Goal: Task Accomplishment & Management: Use online tool/utility

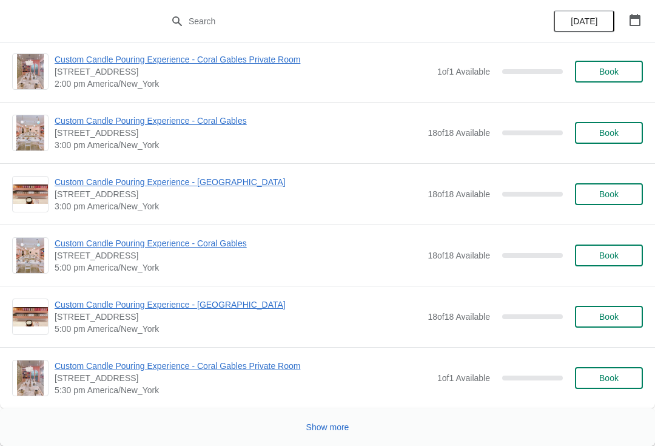
scroll to position [5795, 0]
click at [338, 433] on button "Show more" at bounding box center [327, 427] width 53 height 22
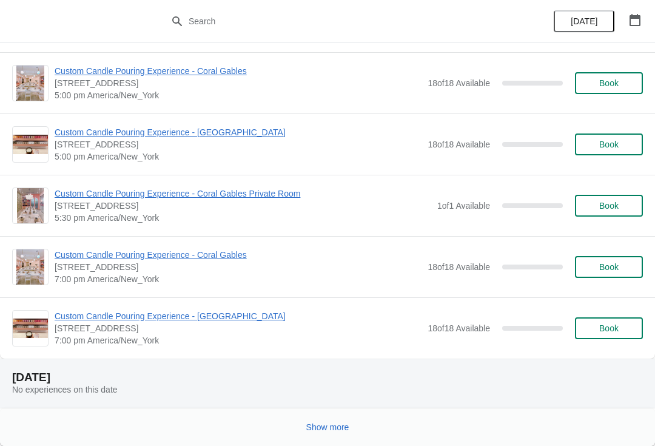
scroll to position [11262, 0]
click at [334, 424] on span "Show more" at bounding box center [327, 427] width 43 height 10
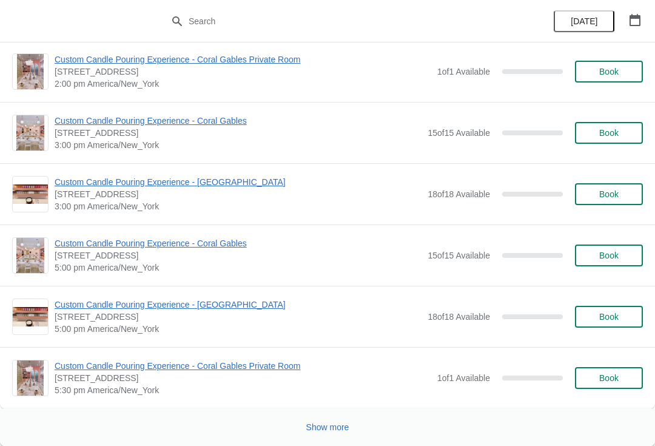
scroll to position [17391, 0]
click at [343, 428] on span "Show more" at bounding box center [327, 427] width 43 height 10
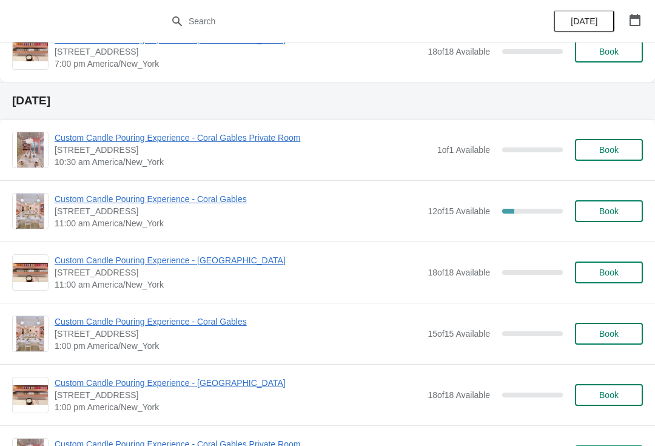
scroll to position [18555, 0]
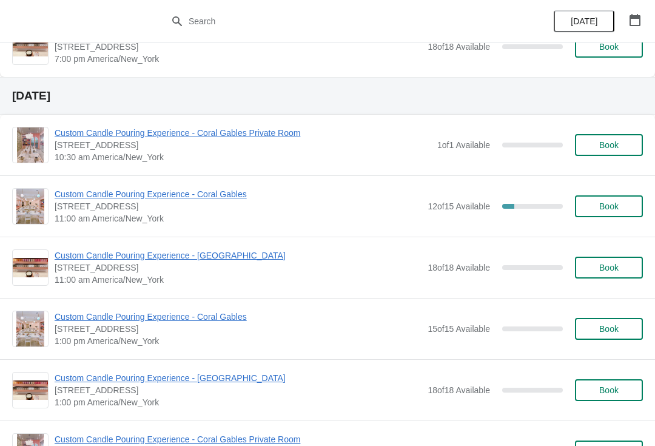
click at [207, 195] on span "Custom Candle Pouring Experience - Coral Gables" at bounding box center [238, 194] width 367 height 12
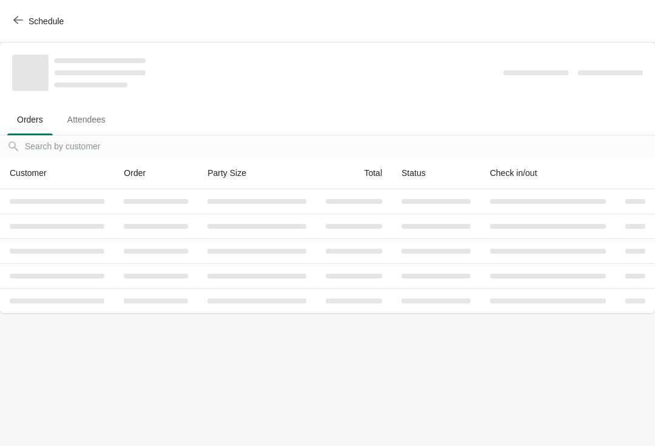
scroll to position [0, 0]
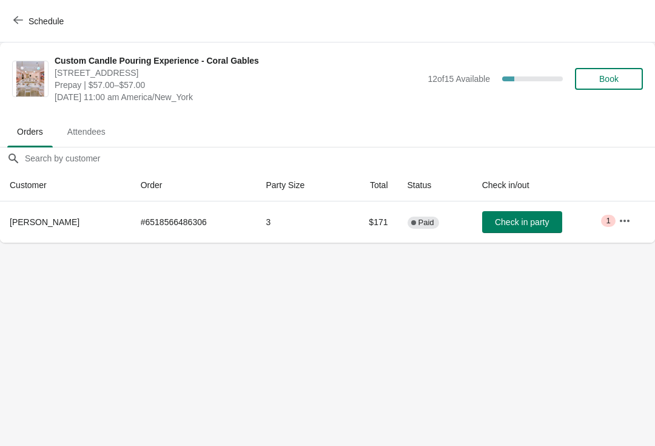
click at [625, 230] on button "button" at bounding box center [625, 221] width 22 height 22
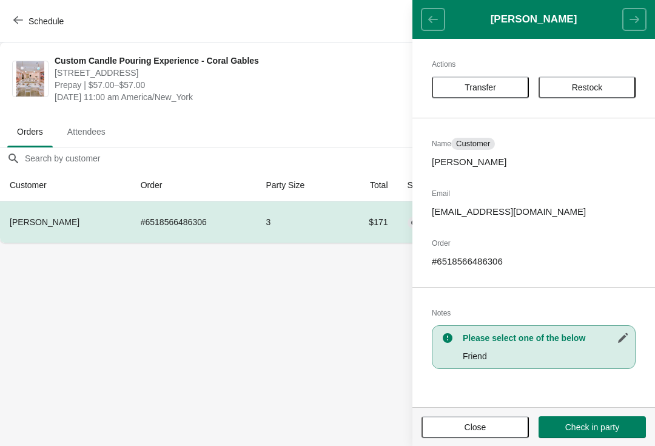
click at [505, 87] on span "Transfer" at bounding box center [480, 87] width 75 height 10
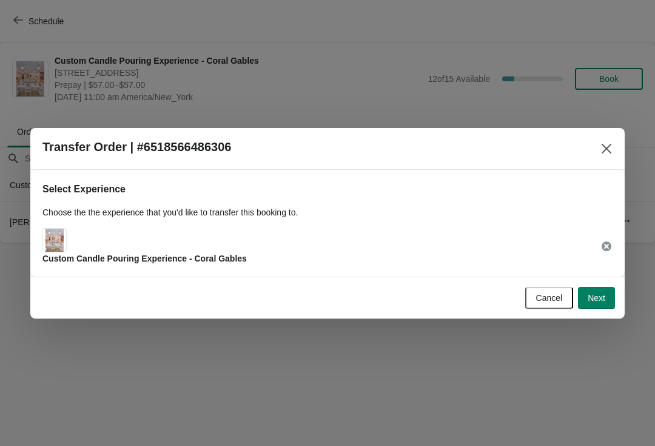
click at [600, 298] on span "Next" at bounding box center [597, 298] width 18 height 10
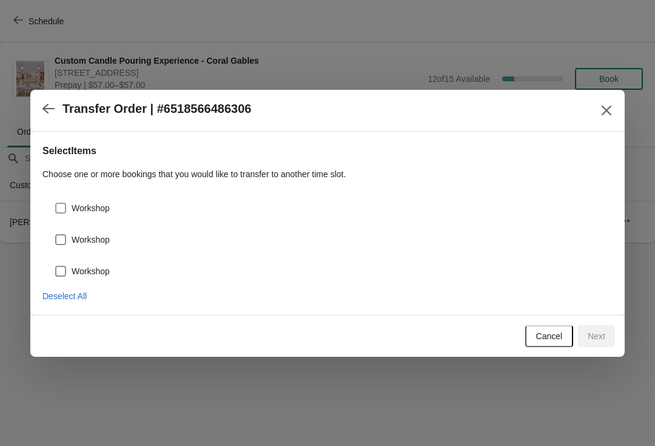
click at [72, 216] on label "Workshop" at bounding box center [82, 208] width 55 height 17
click at [56, 203] on input "Workshop" at bounding box center [55, 203] width 1 height 1
checkbox input "true"
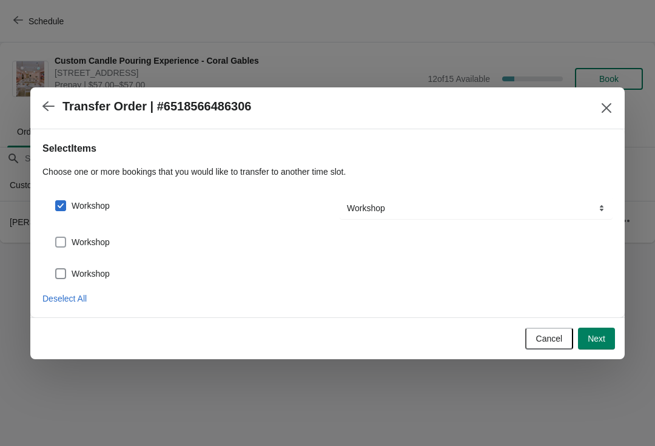
click at [55, 245] on span at bounding box center [60, 242] width 11 height 11
click at [55, 237] on input "Workshop" at bounding box center [55, 237] width 1 height 1
checkbox input "true"
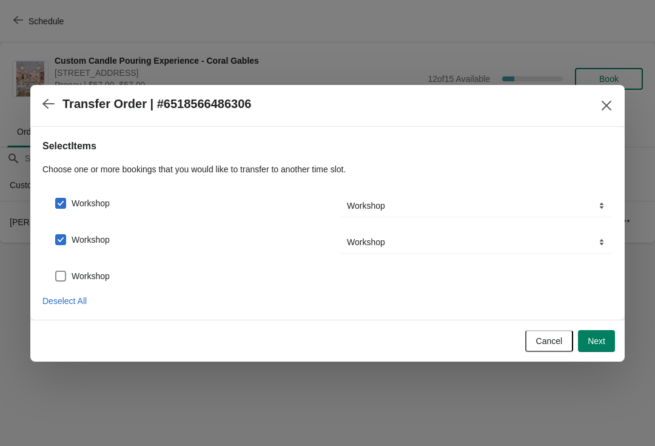
click at [58, 280] on span at bounding box center [60, 276] width 11 height 11
click at [56, 271] on input "Workshop" at bounding box center [55, 271] width 1 height 1
checkbox input "true"
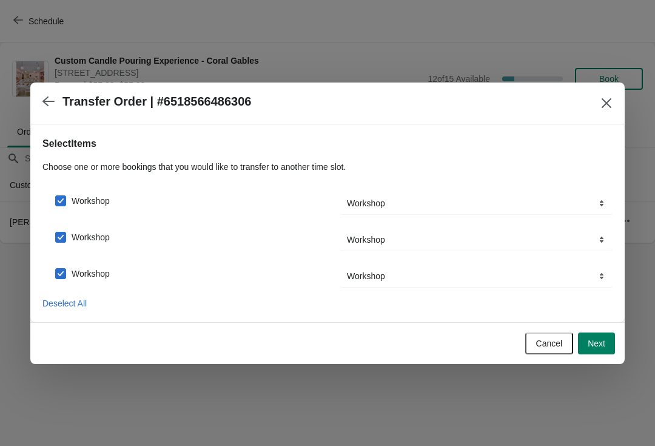
click at [594, 342] on span "Next" at bounding box center [597, 343] width 18 height 10
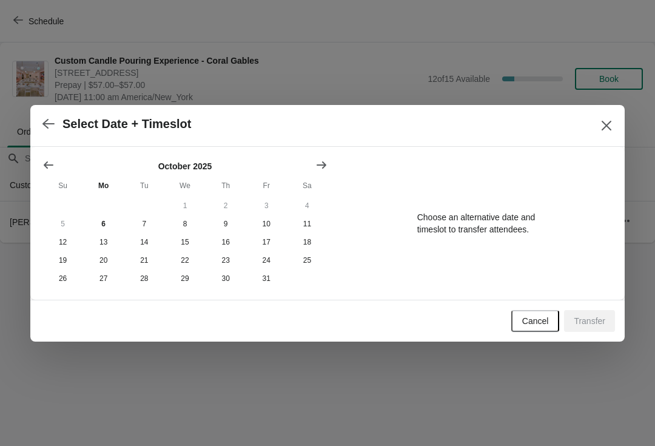
click at [325, 163] on icon "Show next month, November 2025" at bounding box center [322, 164] width 10 height 7
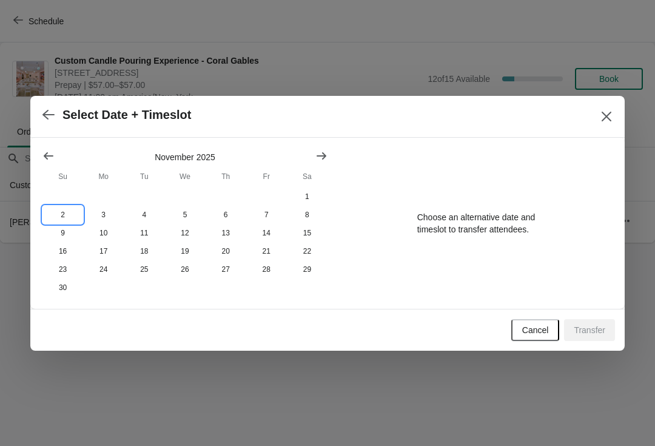
click at [63, 221] on button "2" at bounding box center [62, 215] width 41 height 18
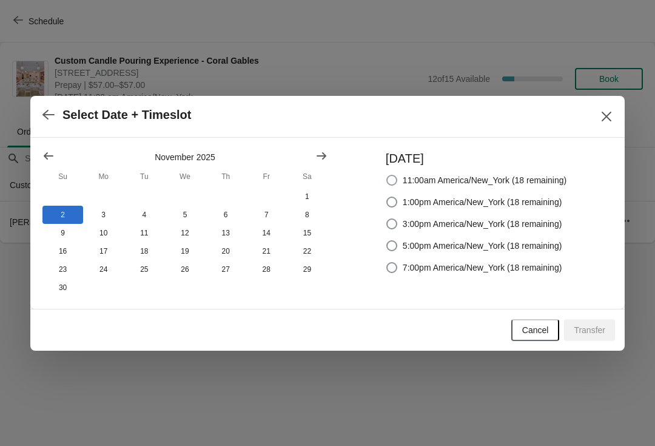
click at [556, 180] on span "11:00am America/New_York (18 remaining)" at bounding box center [485, 180] width 164 height 12
click at [387, 175] on input "11:00am America/New_York (18 remaining)" at bounding box center [386, 175] width 1 height 1
radio input "true"
click at [49, 154] on icon "Show previous month, October 2025" at bounding box center [49, 155] width 10 height 7
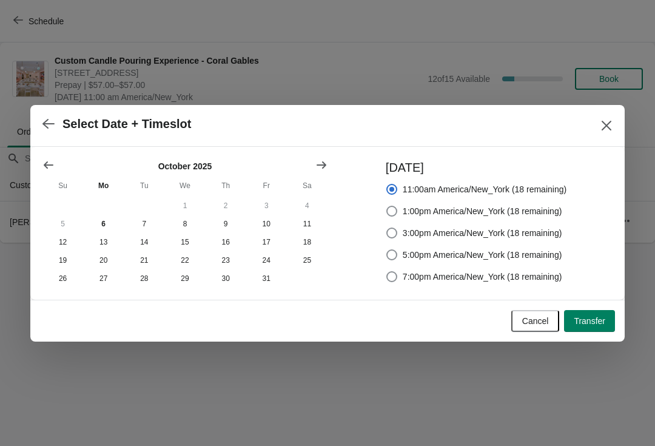
click at [47, 166] on icon "Show previous month, September 2025" at bounding box center [49, 164] width 10 height 7
click at [51, 160] on icon "Show previous month, August 2025" at bounding box center [48, 165] width 12 height 12
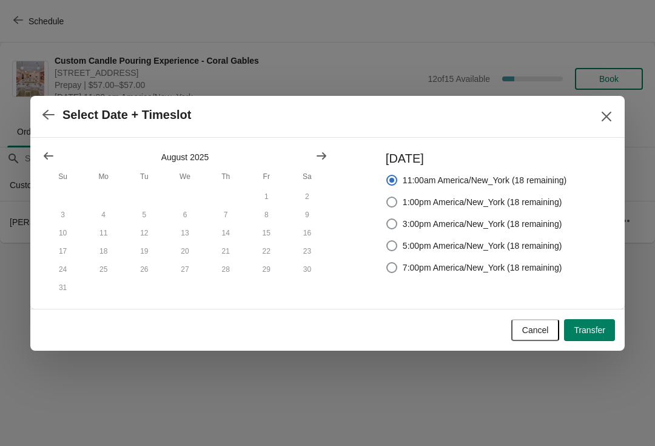
click at [45, 150] on icon "Show previous month, July 2025" at bounding box center [48, 156] width 12 height 12
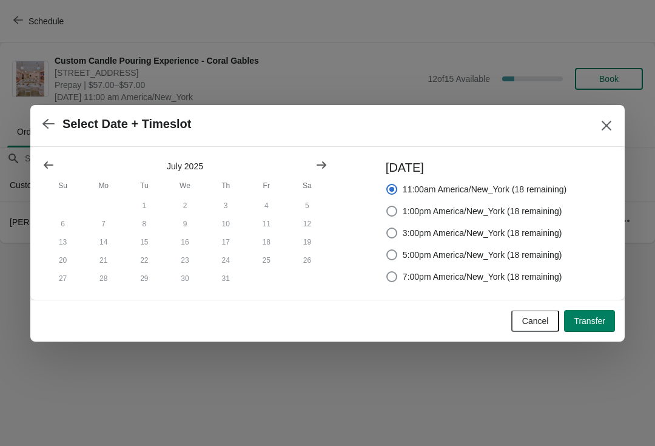
click at [48, 159] on icon "Show previous month, June 2025" at bounding box center [48, 165] width 12 height 12
click at [48, 164] on icon "Show previous month, May 2025" at bounding box center [48, 165] width 12 height 12
click at [49, 164] on icon "Show previous month, April 2025" at bounding box center [48, 165] width 12 height 12
click at [49, 161] on icon "Show previous month, March 2025" at bounding box center [48, 165] width 12 height 12
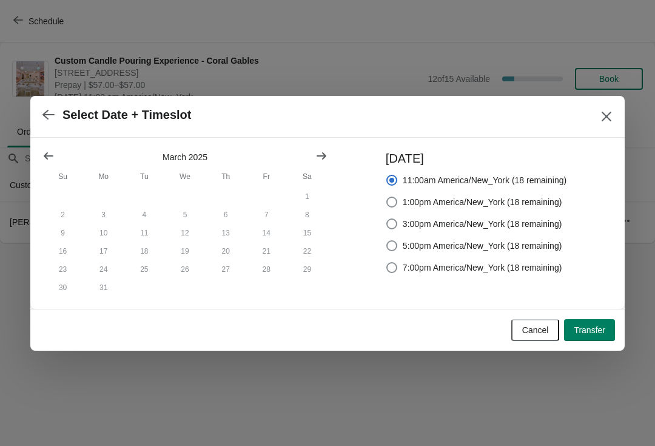
click at [50, 150] on icon "Show previous month, February 2025" at bounding box center [48, 156] width 12 height 12
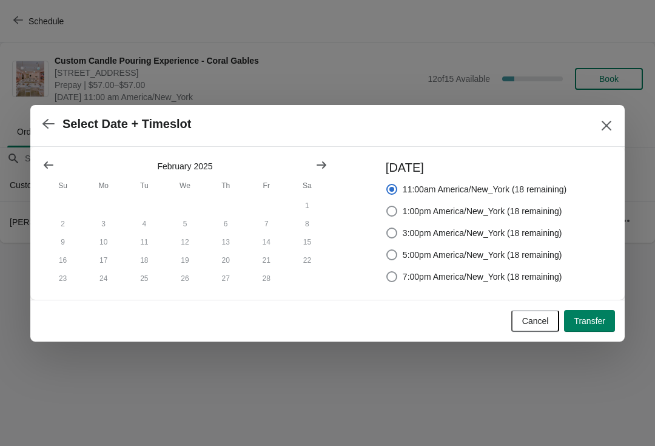
click at [53, 154] on button "Show previous month, January 2025" at bounding box center [49, 165] width 22 height 22
click at [49, 160] on icon "Show previous month, December 2024" at bounding box center [48, 165] width 12 height 12
click at [49, 159] on icon "Show previous month, November 2024" at bounding box center [48, 165] width 12 height 12
click at [52, 155] on button "Show previous month, October 2024" at bounding box center [49, 165] width 22 height 22
click at [52, 127] on icon "button" at bounding box center [48, 124] width 12 height 12
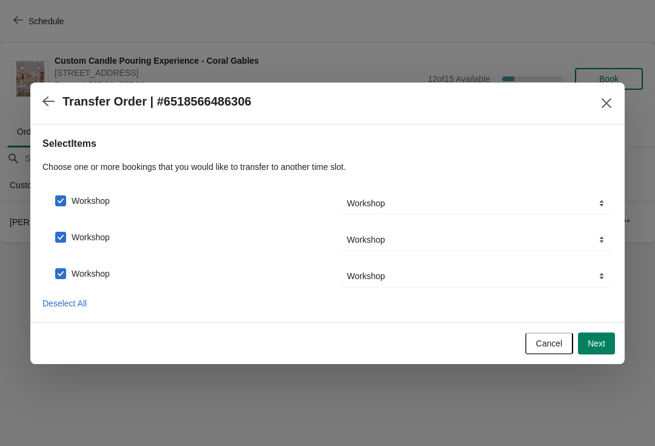
click at [46, 112] on button "button" at bounding box center [49, 102] width 22 height 24
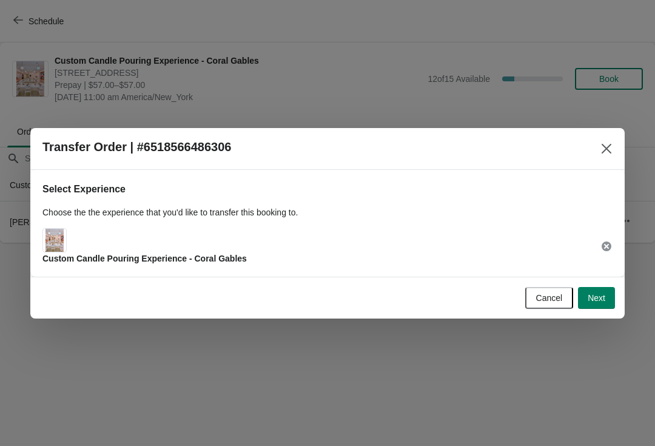
click at [602, 303] on span "Next" at bounding box center [597, 298] width 18 height 10
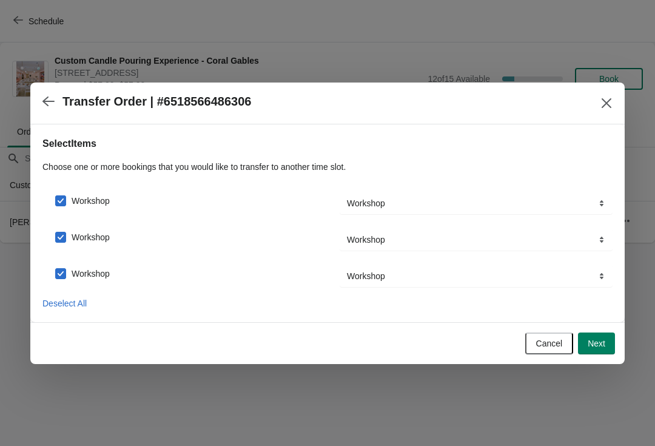
click at [605, 343] on span "Next" at bounding box center [597, 343] width 18 height 10
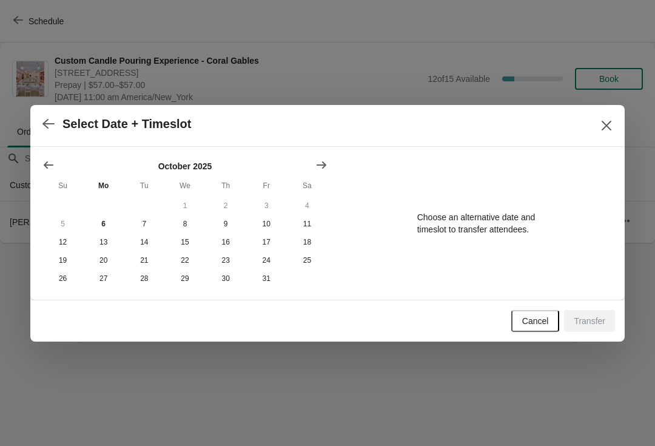
click at [309, 176] on th "Sa" at bounding box center [307, 186] width 41 height 22
click at [322, 166] on icon "Show next month, November 2025" at bounding box center [321, 165] width 12 height 12
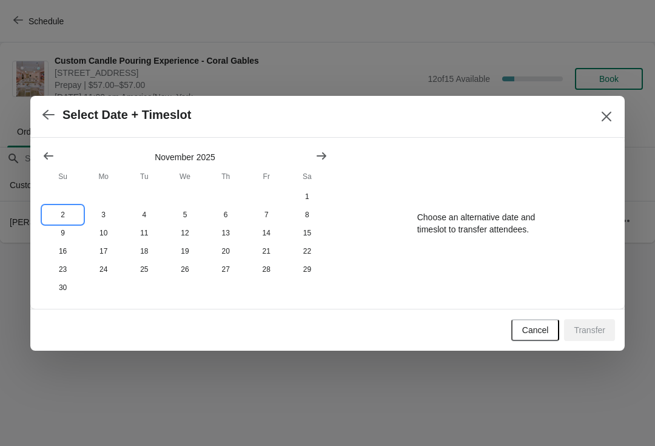
click at [69, 206] on button "2" at bounding box center [62, 215] width 41 height 18
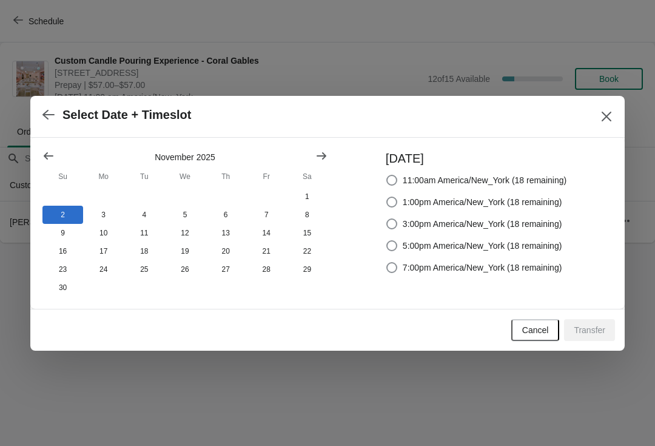
click at [488, 179] on span "11:00am America/New_York (18 remaining)" at bounding box center [485, 180] width 164 height 12
click at [387, 175] on input "11:00am America/New_York (18 remaining)" at bounding box center [386, 175] width 1 height 1
radio input "true"
click at [605, 331] on button "Transfer" at bounding box center [589, 330] width 51 height 22
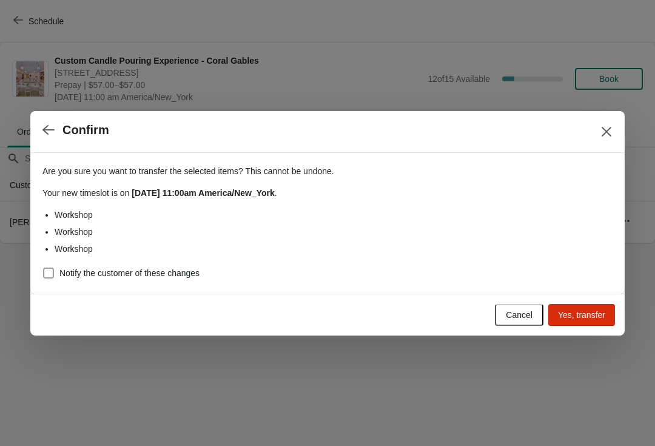
click at [52, 272] on span at bounding box center [48, 272] width 11 height 11
click at [44, 268] on input "Notify the customer of these changes" at bounding box center [43, 267] width 1 height 1
checkbox input "true"
click at [590, 314] on span "Yes, transfer" at bounding box center [581, 315] width 47 height 10
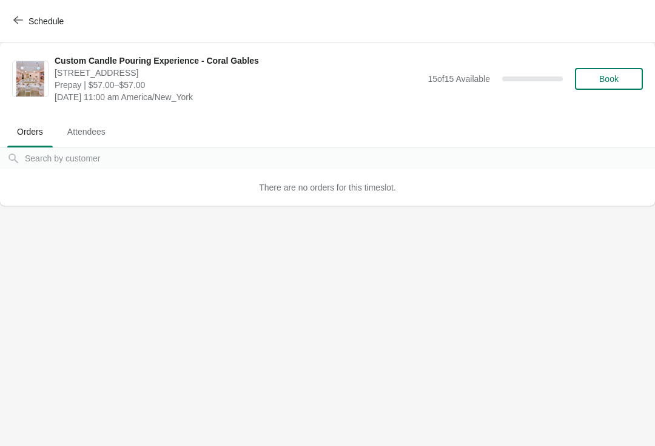
click at [20, 23] on icon "button" at bounding box center [18, 20] width 10 height 10
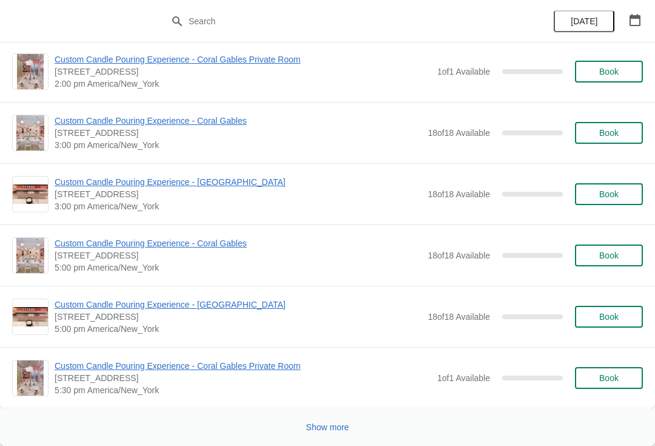
scroll to position [5795, 0]
click at [335, 422] on span "Show more" at bounding box center [327, 427] width 43 height 10
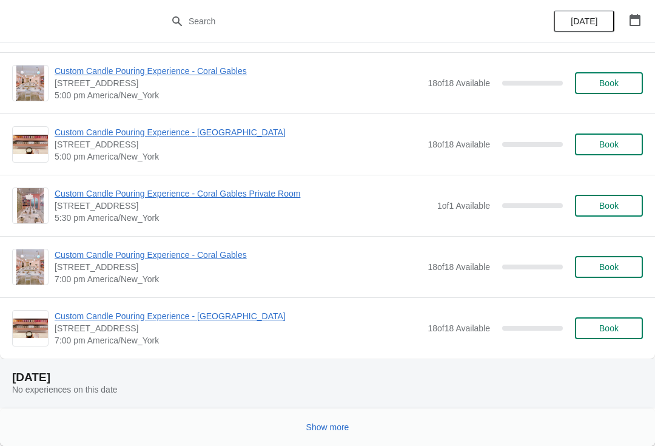
scroll to position [11262, 0]
click at [335, 426] on span "Show more" at bounding box center [327, 427] width 43 height 10
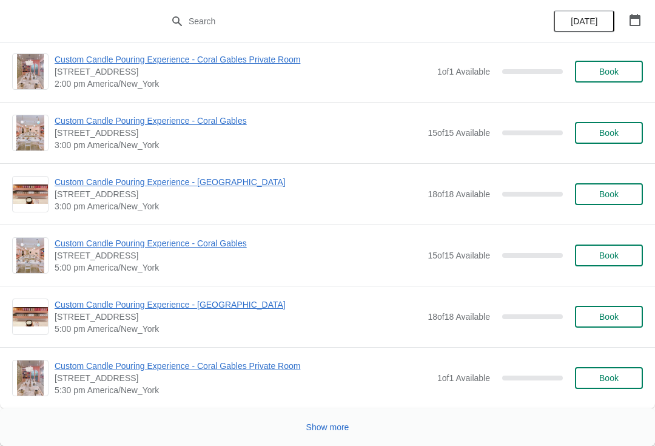
scroll to position [17391, 0]
click at [335, 422] on span "Show more" at bounding box center [327, 427] width 43 height 10
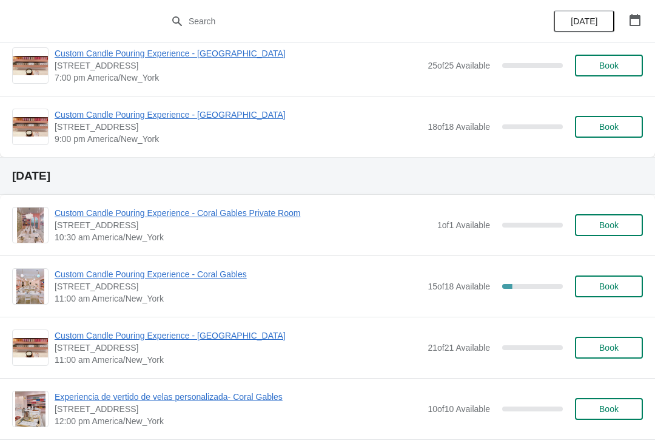
scroll to position [20382, 0]
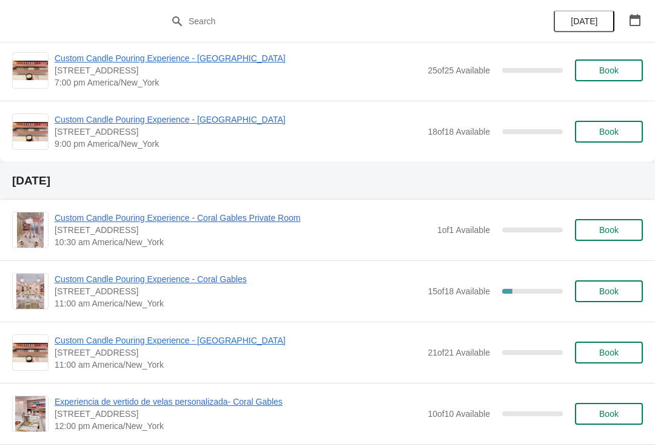
click at [242, 277] on span "Custom Candle Pouring Experience - Coral Gables" at bounding box center [238, 279] width 367 height 12
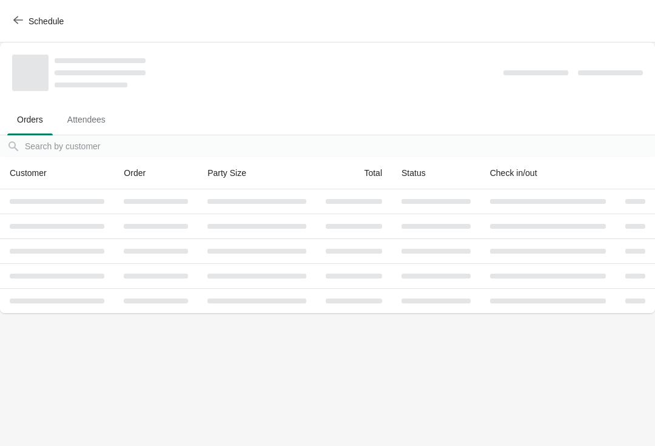
scroll to position [0, 0]
